Goal: Task Accomplishment & Management: Complete application form

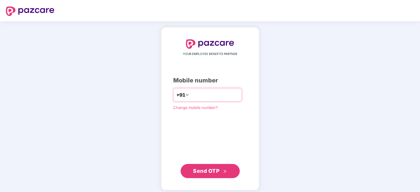
type input "**********"
click at [221, 172] on span "Send OTP" at bounding box center [210, 171] width 34 height 8
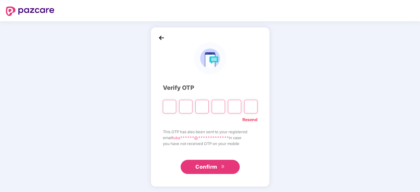
type input "*"
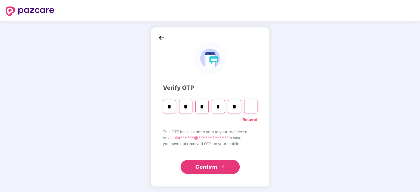
type input "*"
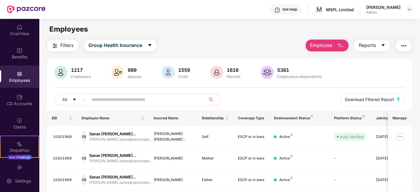
click at [110, 96] on input "text" at bounding box center [145, 99] width 106 height 9
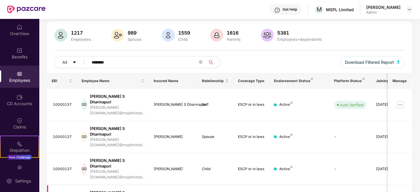
scroll to position [99, 0]
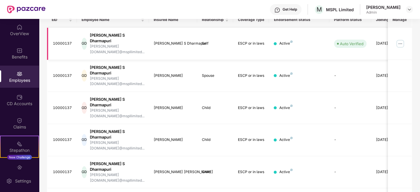
type input "********"
click at [405, 39] on img at bounding box center [400, 43] width 9 height 9
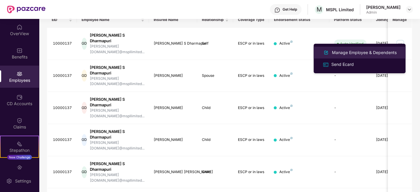
click at [349, 53] on div "Manage Employee & Dependents" at bounding box center [364, 52] width 67 height 7
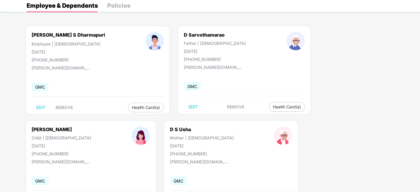
scroll to position [99, 0]
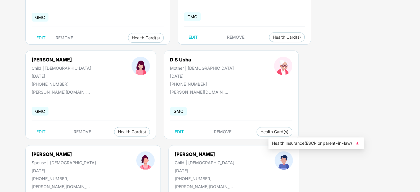
click at [358, 145] on img at bounding box center [358, 144] width 6 height 6
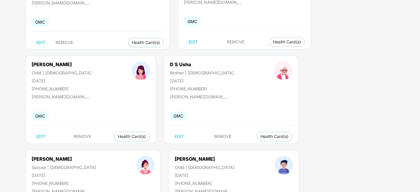
scroll to position [66, 0]
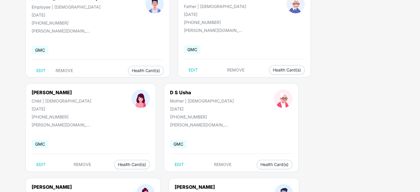
drag, startPoint x: 265, startPoint y: 116, endPoint x: 291, endPoint y: 117, distance: 26.1
copy div "9449338920"
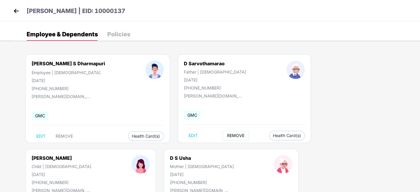
click at [227, 135] on span "REMOVE" at bounding box center [235, 135] width 17 height 5
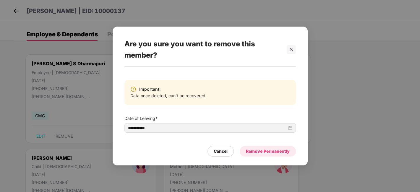
click at [265, 151] on div "Remove Permanently" at bounding box center [268, 151] width 44 height 7
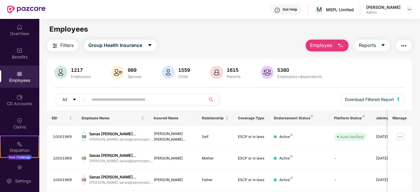
click at [122, 100] on input "text" at bounding box center [145, 99] width 106 height 9
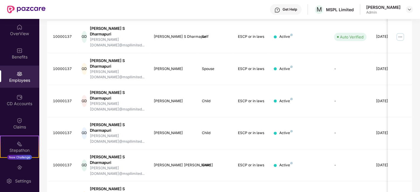
scroll to position [40, 0]
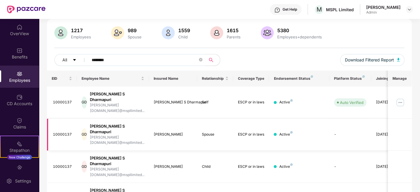
type input "********"
click at [400, 98] on img at bounding box center [400, 102] width 9 height 9
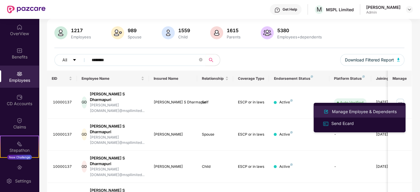
click at [343, 111] on div "Manage Employee & Dependents" at bounding box center [364, 112] width 67 height 7
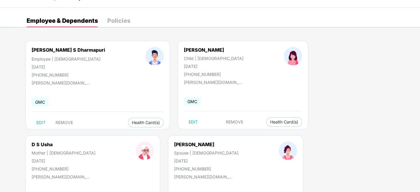
scroll to position [0, 0]
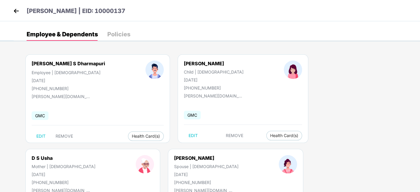
click at [18, 4] on div "[PERSON_NAME] | EID: 10000137" at bounding box center [210, 10] width 420 height 21
drag, startPoint x: 12, startPoint y: 19, endPoint x: 16, endPoint y: 8, distance: 11.6
click at [12, 16] on div "[PERSON_NAME] | EID: 10000137" at bounding box center [210, 10] width 420 height 21
click at [16, 8] on img at bounding box center [16, 11] width 9 height 9
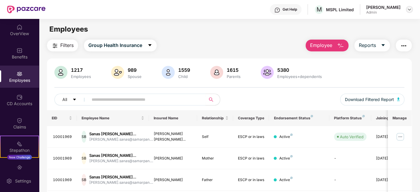
click at [410, 12] on div at bounding box center [409, 9] width 7 height 7
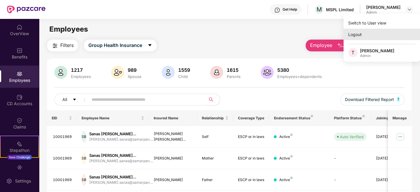
click at [364, 38] on div "Logout" at bounding box center [382, 35] width 77 height 12
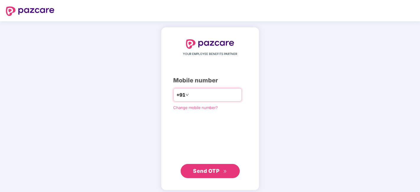
type input "**********"
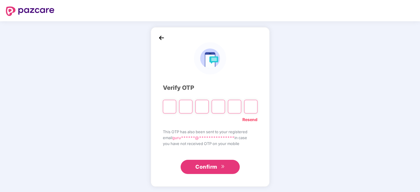
type input "*"
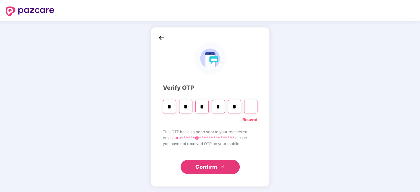
type input "*"
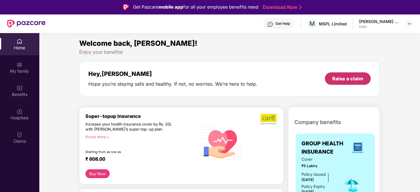
click at [358, 78] on div "Raise a claim" at bounding box center [347, 78] width 31 height 7
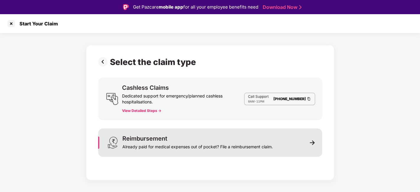
click at [164, 138] on div "Reimbursement" at bounding box center [144, 139] width 45 height 6
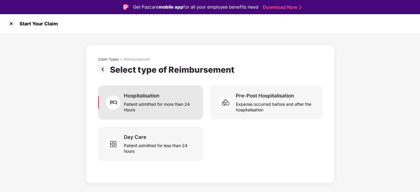
click at [162, 108] on div "Patient admitted for more than 24 Hours" at bounding box center [160, 106] width 72 height 14
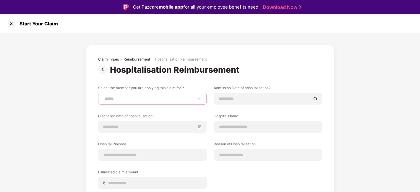
click at [164, 100] on select "**********" at bounding box center [152, 98] width 99 height 5
select select "**********"
click at [103, 96] on select "**********" at bounding box center [152, 98] width 99 height 5
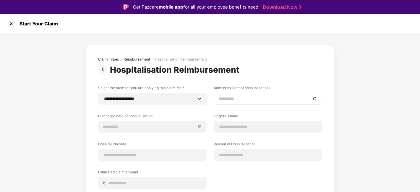
click at [301, 100] on input at bounding box center [265, 99] width 93 height 7
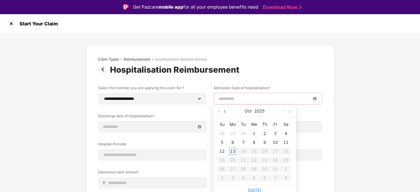
click at [225, 112] on span "button" at bounding box center [225, 111] width 3 height 3
type input "**********"
click at [233, 159] on div "22" at bounding box center [232, 160] width 7 height 7
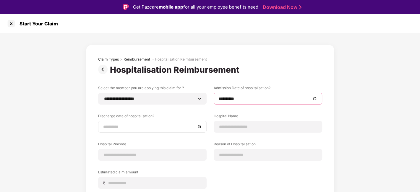
click at [150, 124] on input at bounding box center [149, 127] width 93 height 7
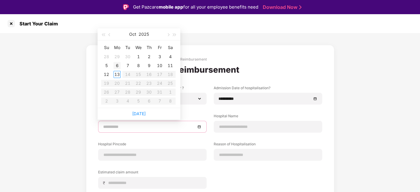
type input "**********"
click at [112, 36] on button "button" at bounding box center [109, 34] width 7 height 12
type input "**********"
click at [128, 83] on div "23" at bounding box center [127, 83] width 7 height 7
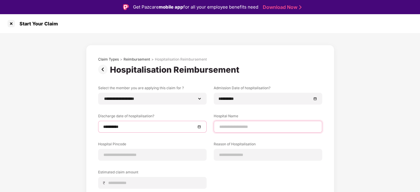
click at [236, 127] on input at bounding box center [268, 127] width 99 height 6
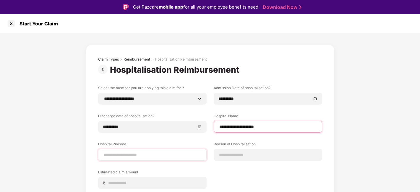
type input "**********"
click at [152, 151] on div at bounding box center [152, 155] width 109 height 12
click at [152, 152] on input at bounding box center [152, 155] width 99 height 6
type input "******"
select select "*******"
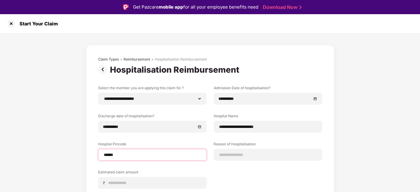
select select "*********"
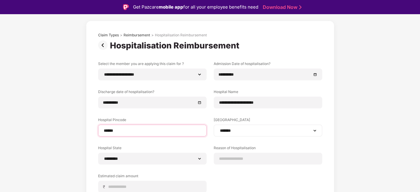
scroll to position [33, 0]
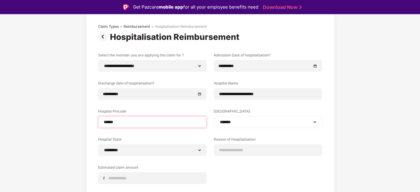
type input "******"
click at [261, 127] on div "**********" at bounding box center [268, 122] width 109 height 12
click at [259, 124] on select "**********" at bounding box center [268, 122] width 99 height 5
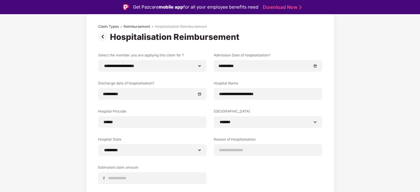
click at [332, 121] on div "**********" at bounding box center [210, 131] width 248 height 239
click at [248, 153] on input at bounding box center [268, 150] width 99 height 6
type input "*****"
click at [124, 169] on label "Estimated claim amount" at bounding box center [152, 168] width 109 height 7
click at [125, 173] on div "₹" at bounding box center [152, 178] width 109 height 12
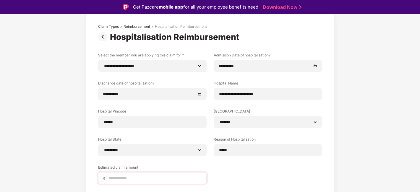
click at [125, 175] on div "₹" at bounding box center [152, 178] width 109 height 12
click at [125, 177] on input at bounding box center [155, 178] width 94 height 6
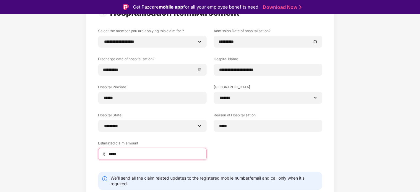
scroll to position [77, 0]
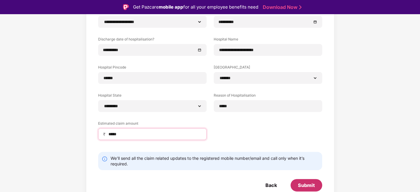
type input "*****"
click at [310, 181] on div "Submit" at bounding box center [306, 185] width 17 height 7
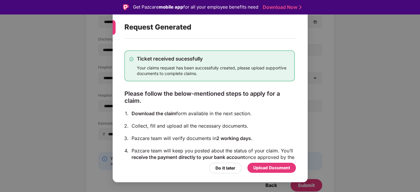
click at [267, 169] on div "Upload Document" at bounding box center [272, 168] width 37 height 7
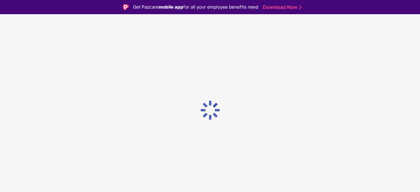
scroll to position [0, 0]
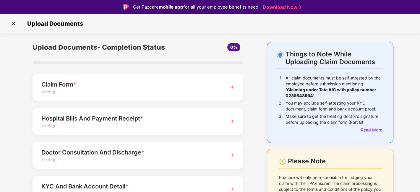
click at [138, 97] on div "Claim Form * pending" at bounding box center [138, 87] width 211 height 27
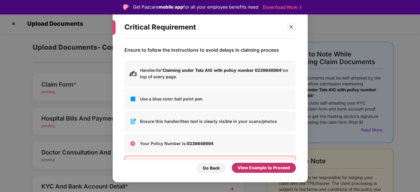
click at [264, 167] on div "View Example to Proceed" at bounding box center [264, 168] width 52 height 7
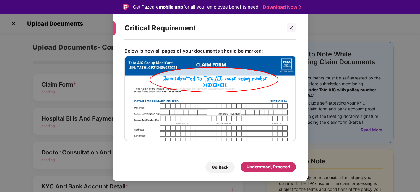
click at [264, 167] on div "Understood, Proceed" at bounding box center [268, 167] width 43 height 7
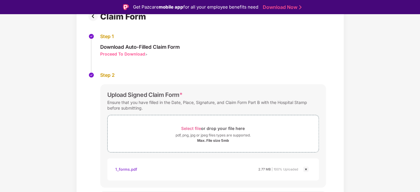
scroll to position [78, 0]
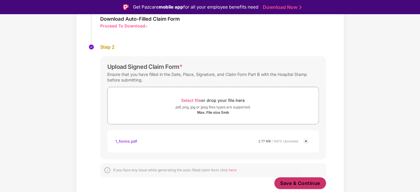
click at [303, 181] on span "Save & Continue" at bounding box center [300, 183] width 40 height 7
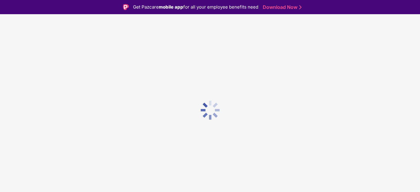
scroll to position [0, 0]
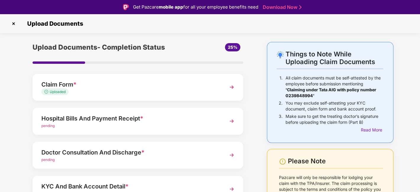
click at [104, 127] on div "pending" at bounding box center [129, 126] width 177 height 6
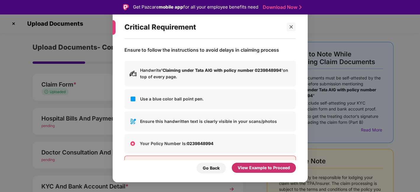
click at [243, 169] on div "View Example to Proceed" at bounding box center [264, 168] width 52 height 7
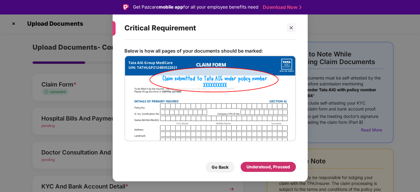
click at [257, 170] on div "Understood, Proceed" at bounding box center [268, 167] width 43 height 7
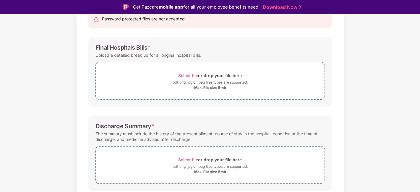
scroll to position [99, 0]
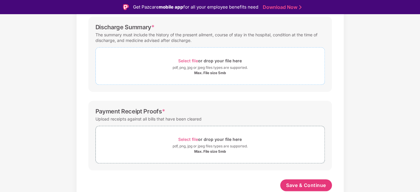
click at [181, 59] on span "Select file" at bounding box center [188, 60] width 20 height 5
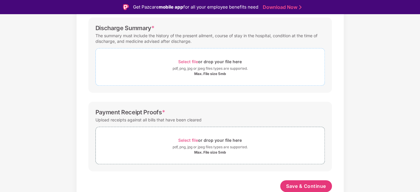
scroll to position [194, 0]
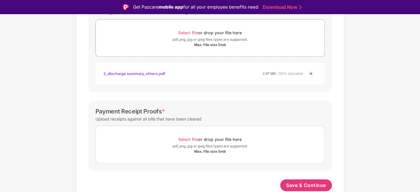
click at [182, 140] on span "Select file" at bounding box center [188, 139] width 20 height 5
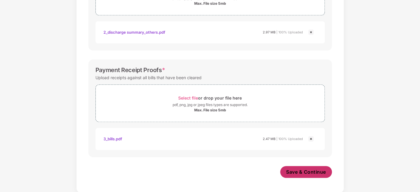
scroll to position [250, 0]
click at [320, 175] on button "Save & Continue" at bounding box center [306, 173] width 52 height 12
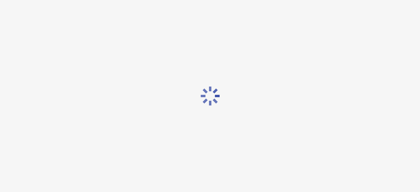
scroll to position [0, 0]
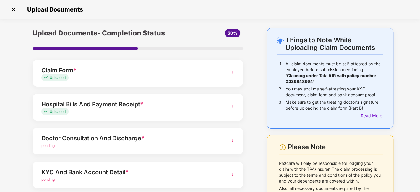
click at [107, 138] on div "Doctor Consultation And Discharge *" at bounding box center [129, 138] width 177 height 9
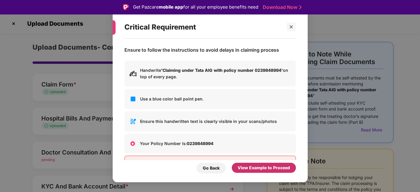
click at [262, 170] on div "View Example to Proceed" at bounding box center [264, 168] width 52 height 7
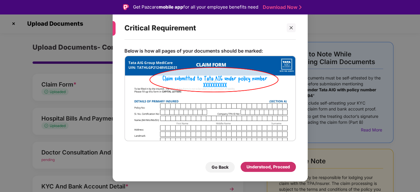
click at [262, 171] on div "Understood, Proceed" at bounding box center [268, 167] width 55 height 10
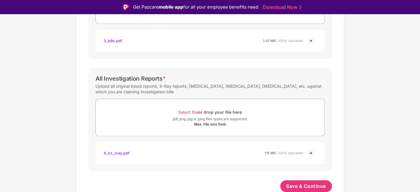
scroll to position [250, 0]
click at [310, 181] on span "Save & Continue" at bounding box center [306, 186] width 40 height 7
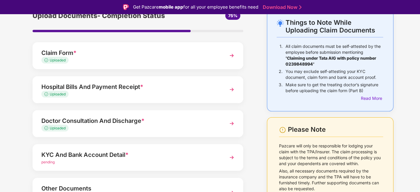
scroll to position [33, 0]
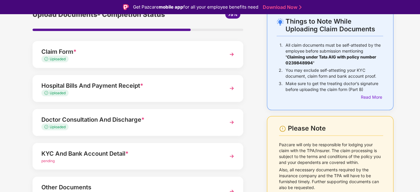
click at [106, 148] on div "KYC And Bank Account Detail * pending" at bounding box center [138, 156] width 211 height 27
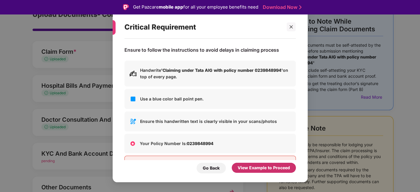
click at [261, 168] on div "View Example to Proceed" at bounding box center [264, 168] width 52 height 7
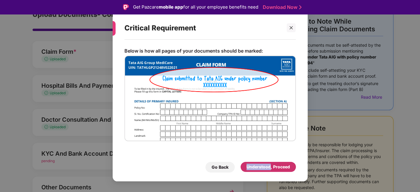
click at [261, 168] on div "Understood, Proceed" at bounding box center [268, 167] width 43 height 7
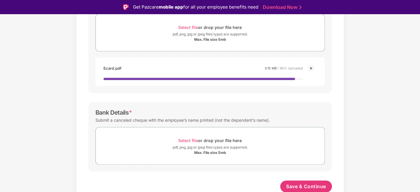
scroll to position [275, 0]
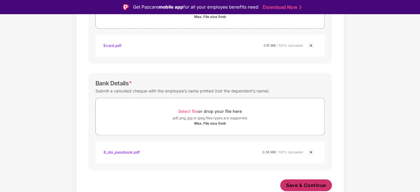
click at [298, 181] on span "Save & Continue" at bounding box center [306, 185] width 40 height 7
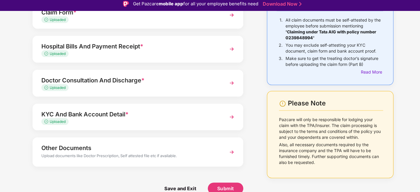
scroll to position [14, 0]
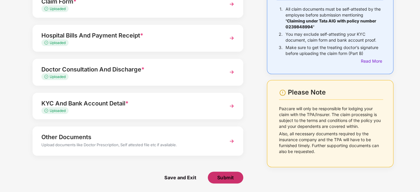
click at [229, 177] on span "Submit" at bounding box center [225, 178] width 17 height 7
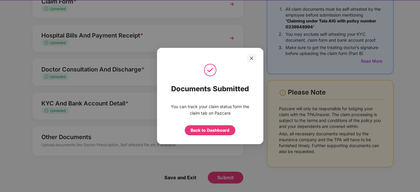
click at [226, 132] on div "Back to Dashboard" at bounding box center [210, 130] width 39 height 7
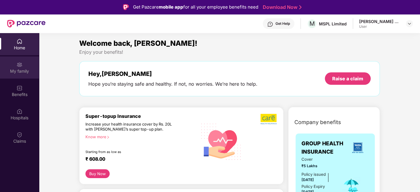
click at [22, 74] on div "My family" at bounding box center [19, 68] width 39 height 22
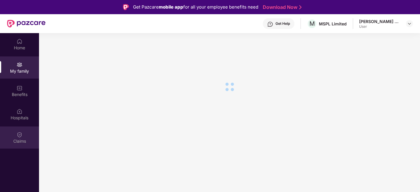
click at [19, 145] on div "Claims" at bounding box center [19, 138] width 39 height 22
